Goal: Information Seeking & Learning: Learn about a topic

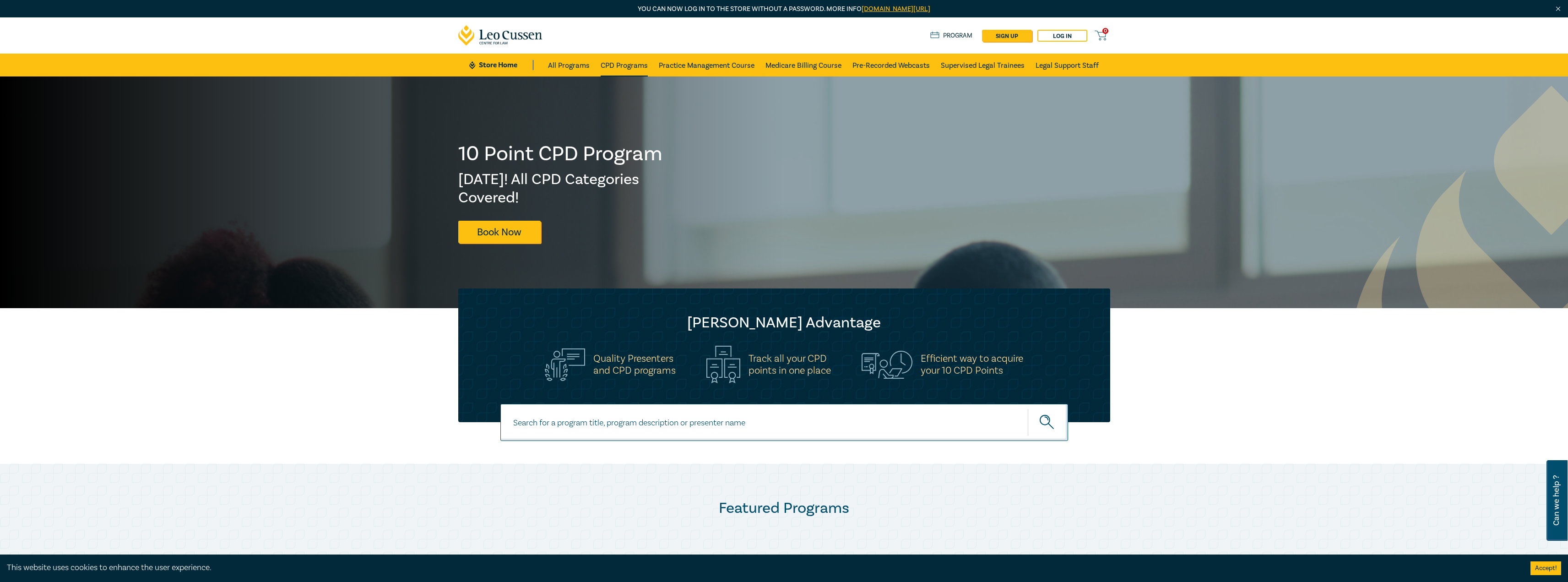
click at [625, 63] on link "CPD Programs" at bounding box center [624, 65] width 47 height 23
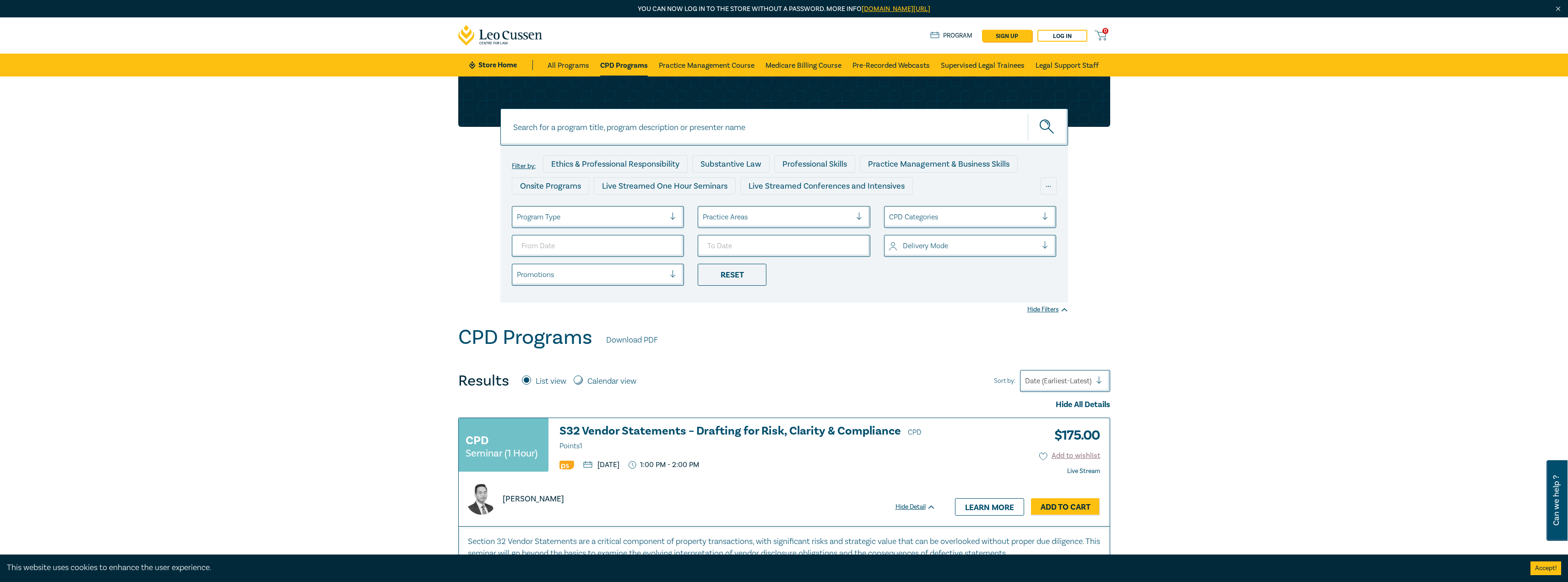
click at [760, 223] on div "Practice Areas" at bounding box center [777, 217] width 158 height 15
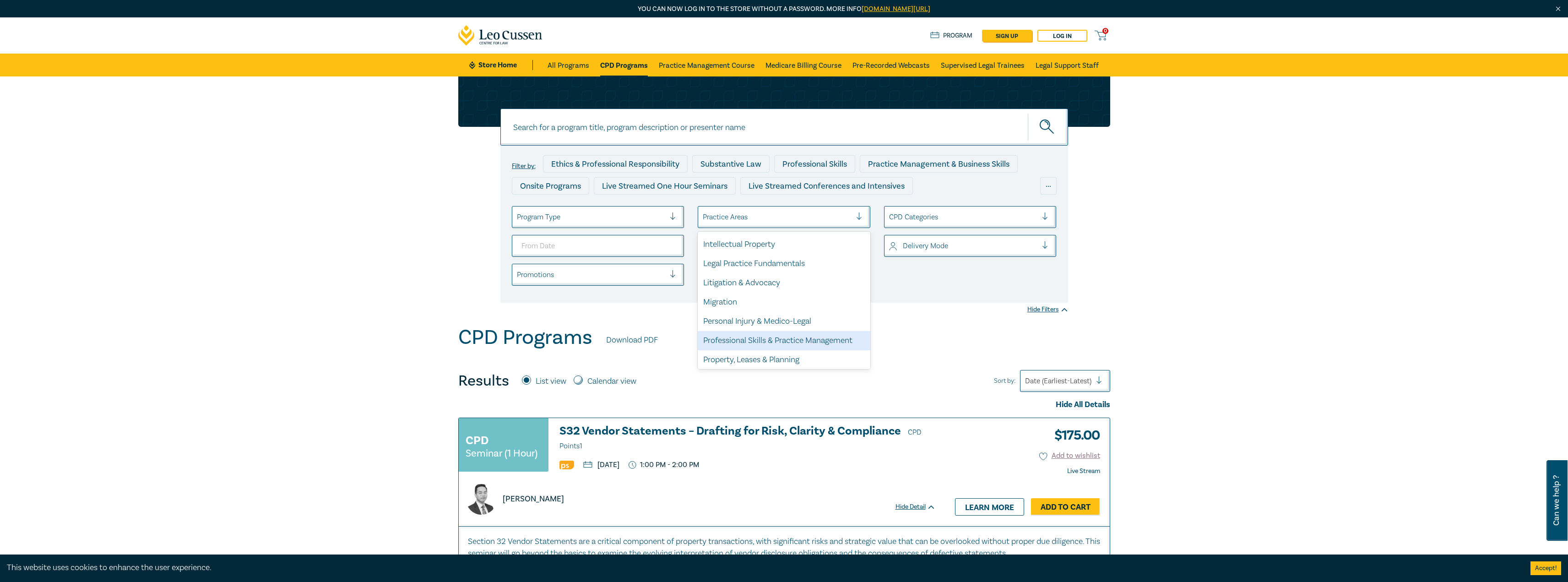
scroll to position [269, 0]
click at [787, 320] on div "Property, Leases & Planning" at bounding box center [784, 319] width 173 height 19
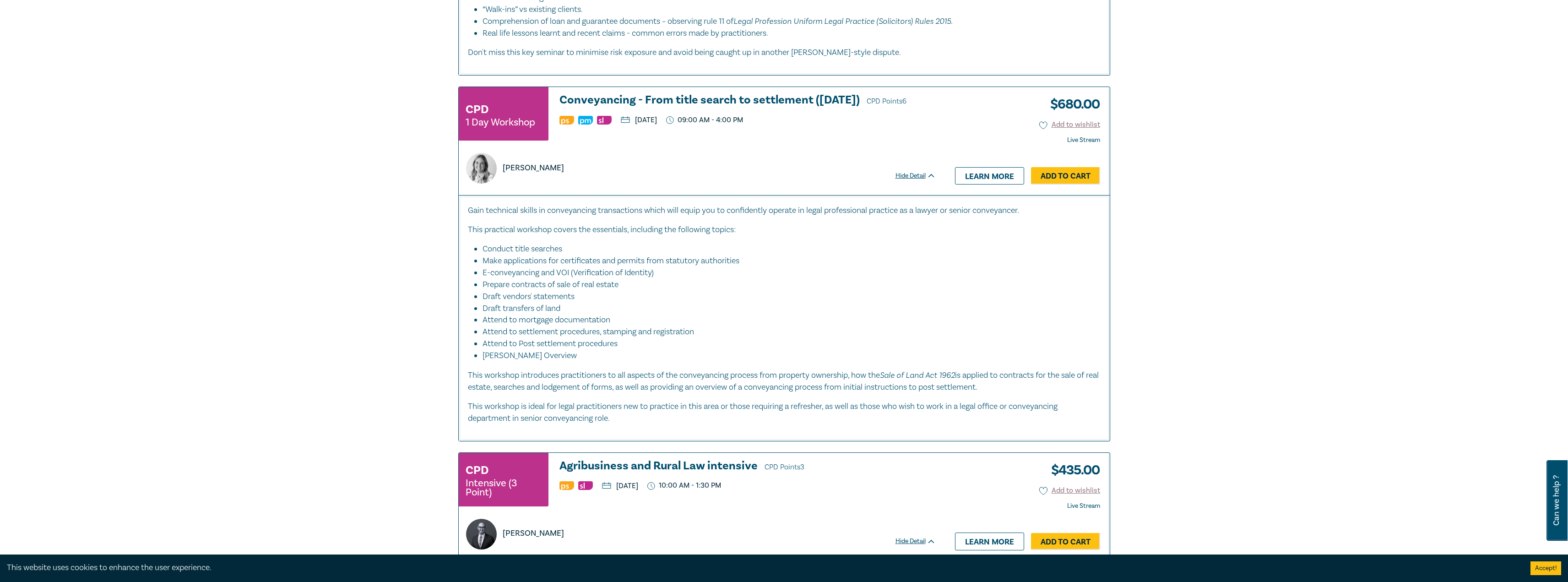
scroll to position [3661, 0]
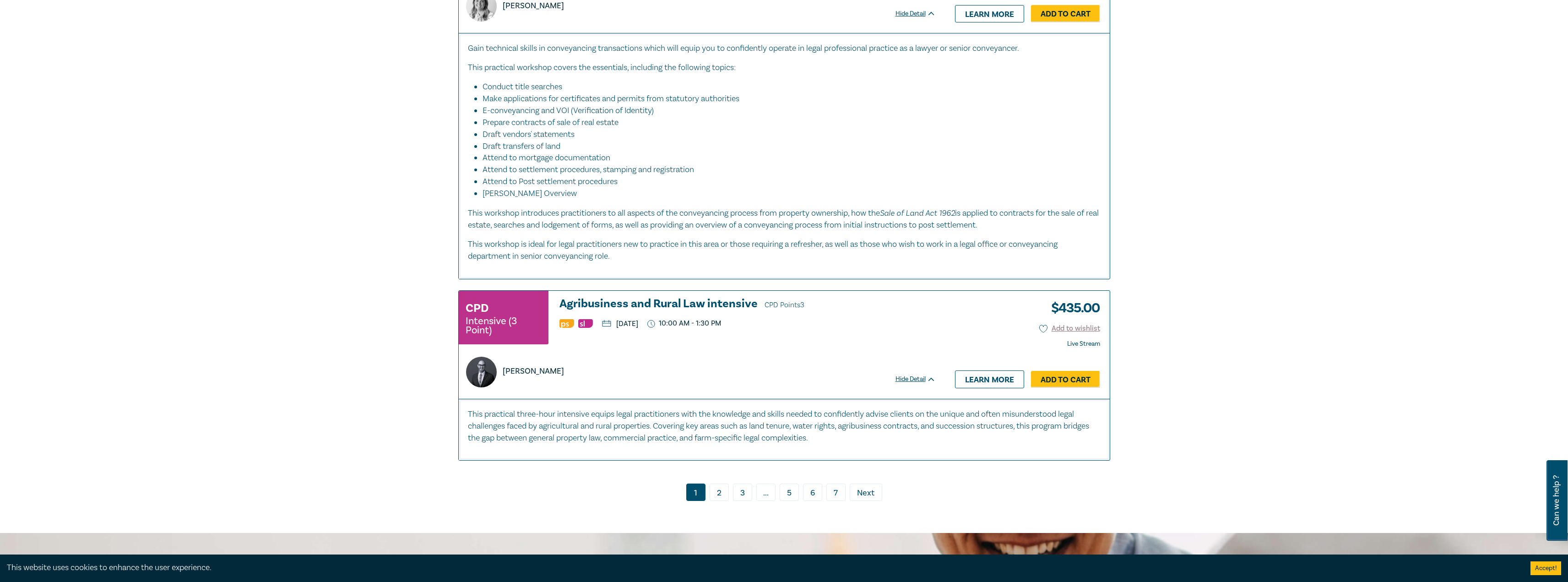
click at [726, 483] on link "2" at bounding box center [719, 492] width 19 height 18
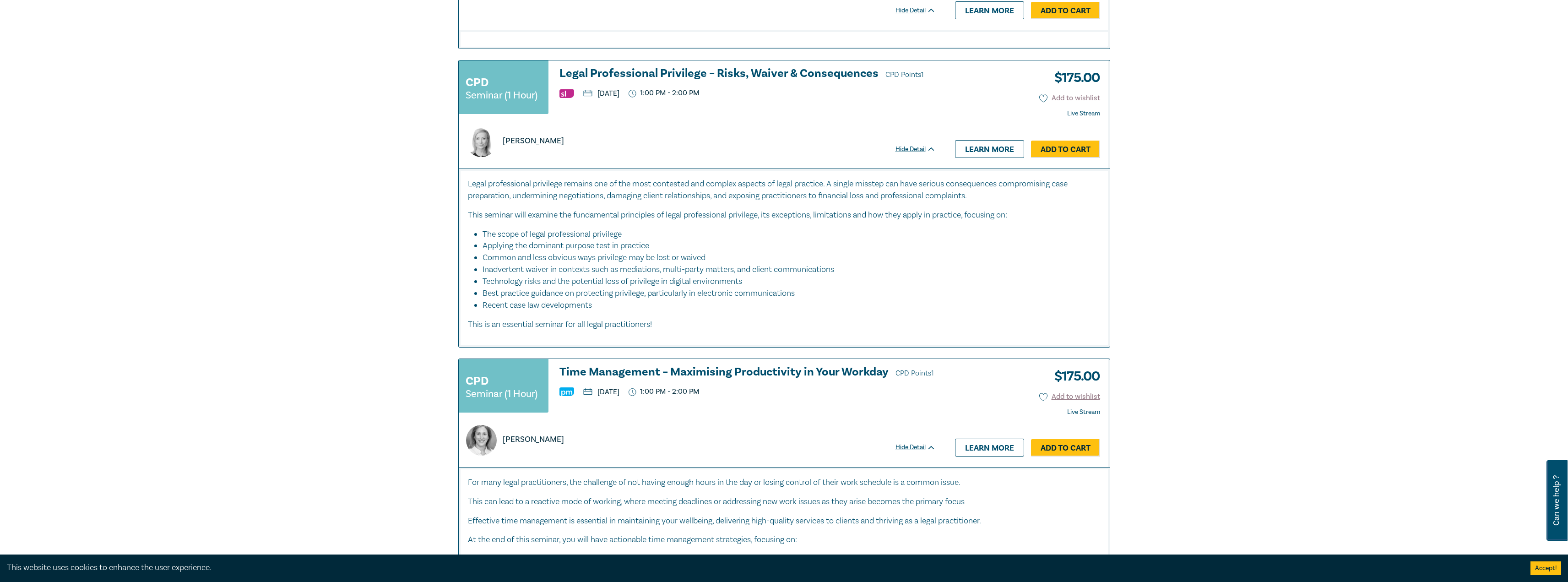
scroll to position [458, 0]
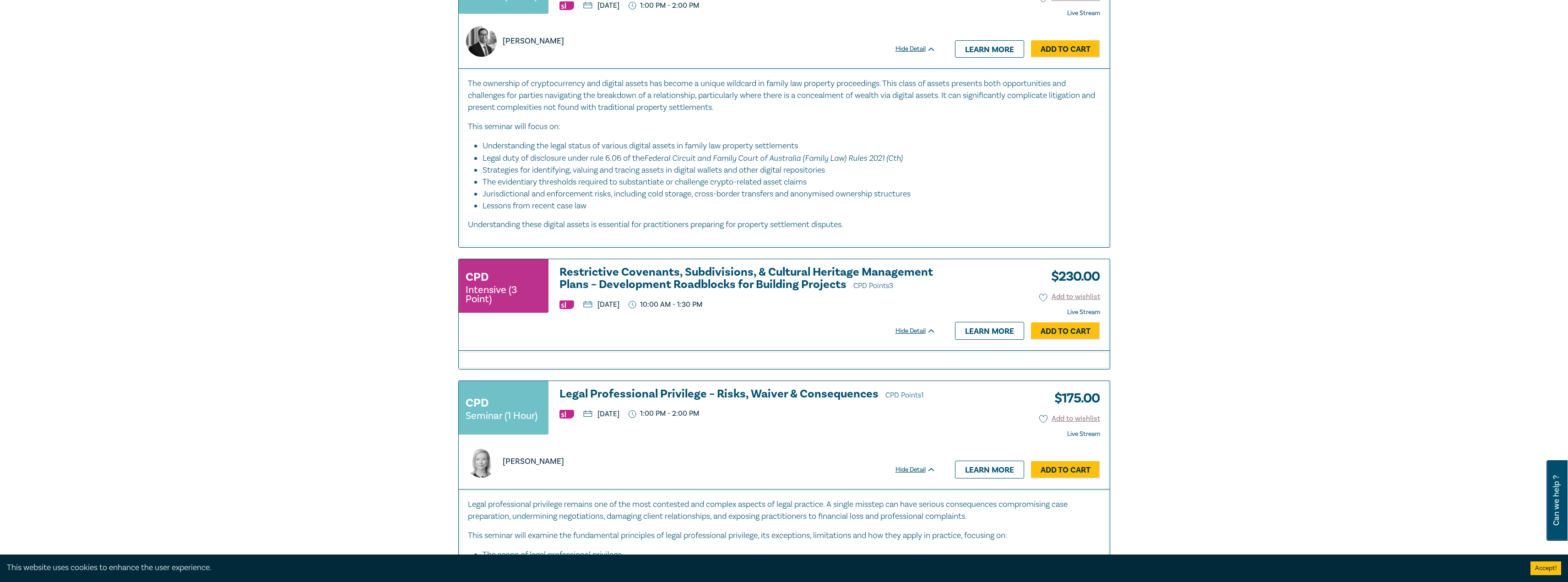
click at [746, 281] on h3 "Restrictive Covenants, Subdivisions, & Cultural Heritage Management Plans – Dev…" at bounding box center [747, 279] width 377 height 26
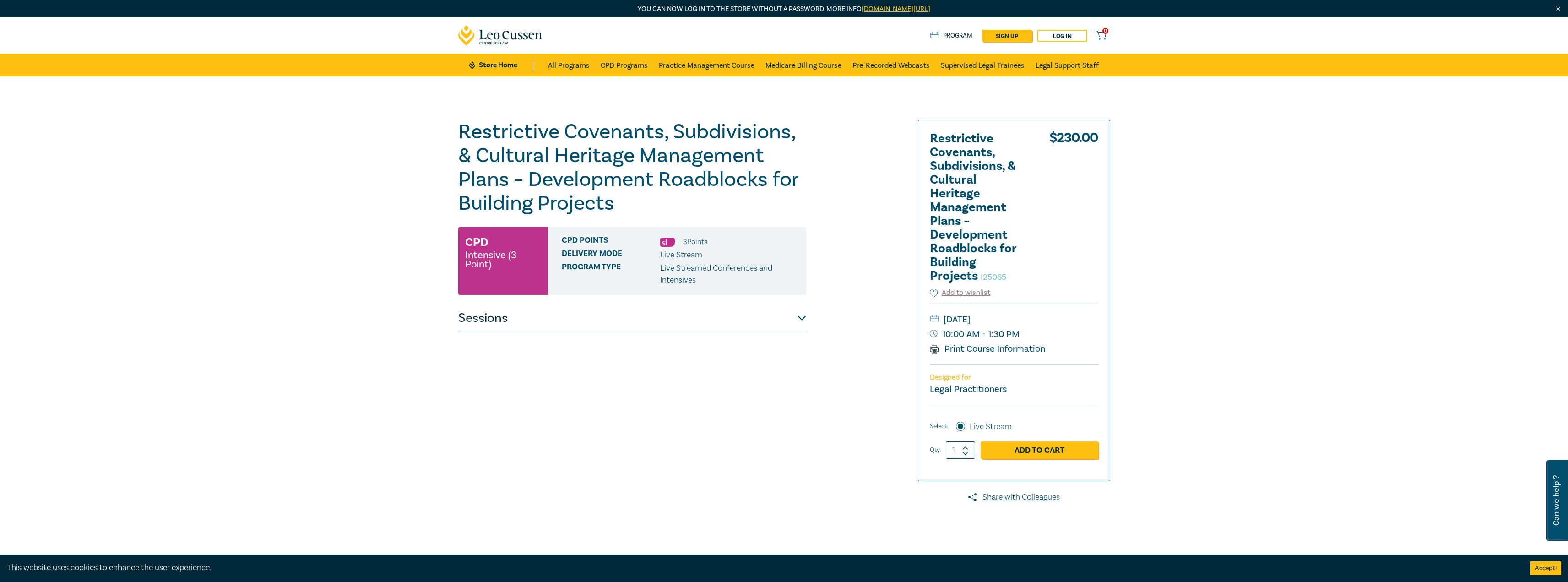
click at [716, 313] on button "Sessions" at bounding box center [633, 318] width 348 height 28
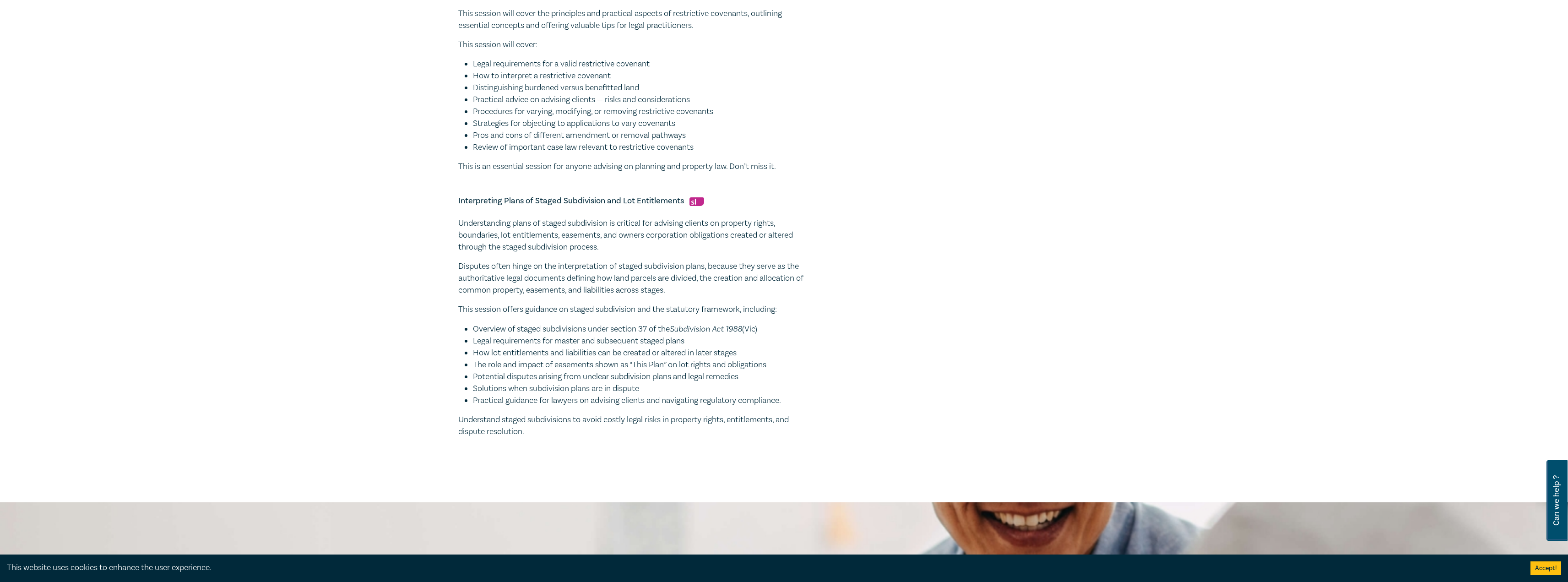
scroll to position [412, 0]
